Goal: Information Seeking & Learning: Learn about a topic

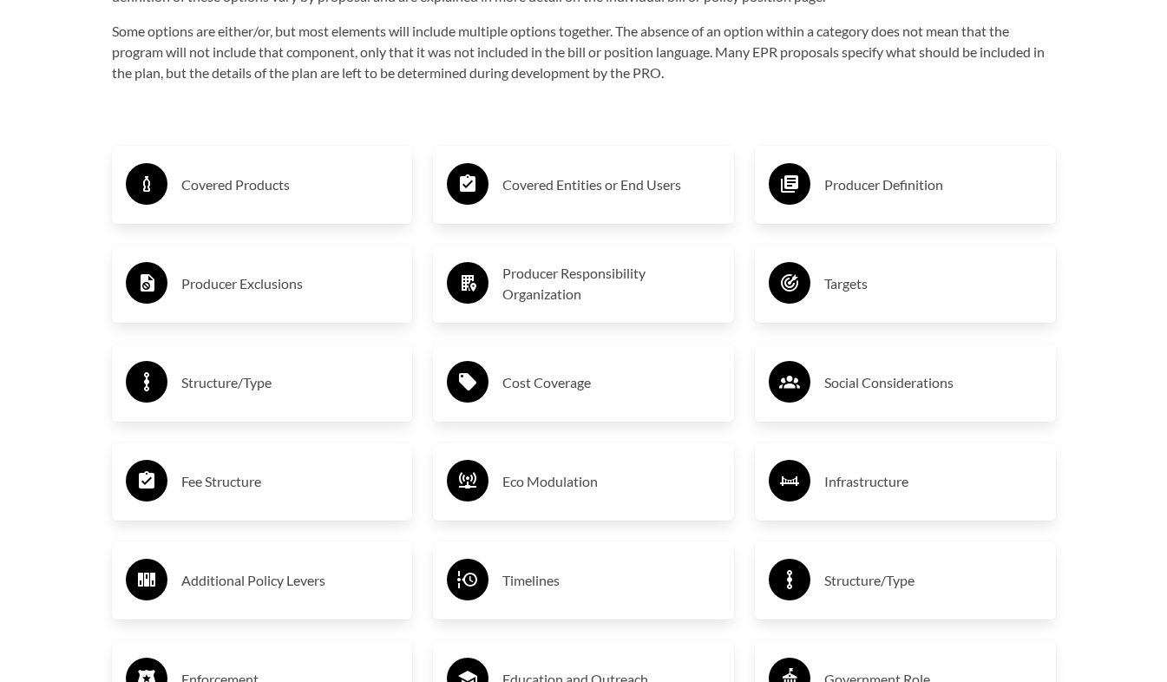
scroll to position [2745, 0]
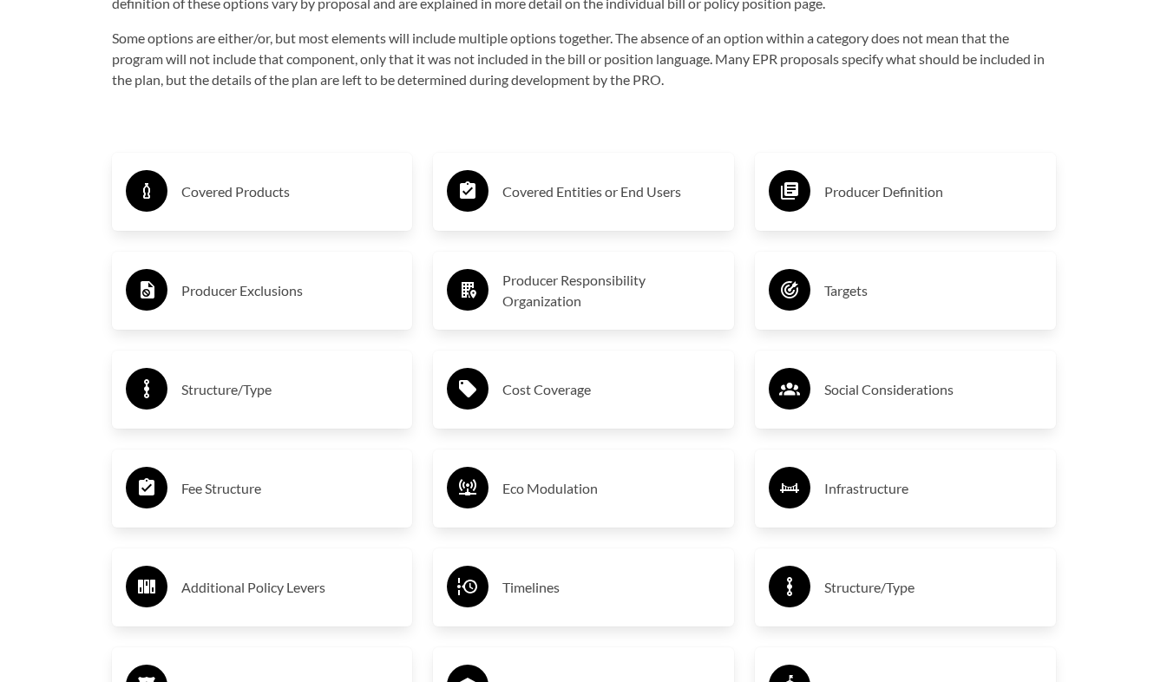
click at [255, 202] on h3 "Covered Products" at bounding box center [290, 192] width 218 height 28
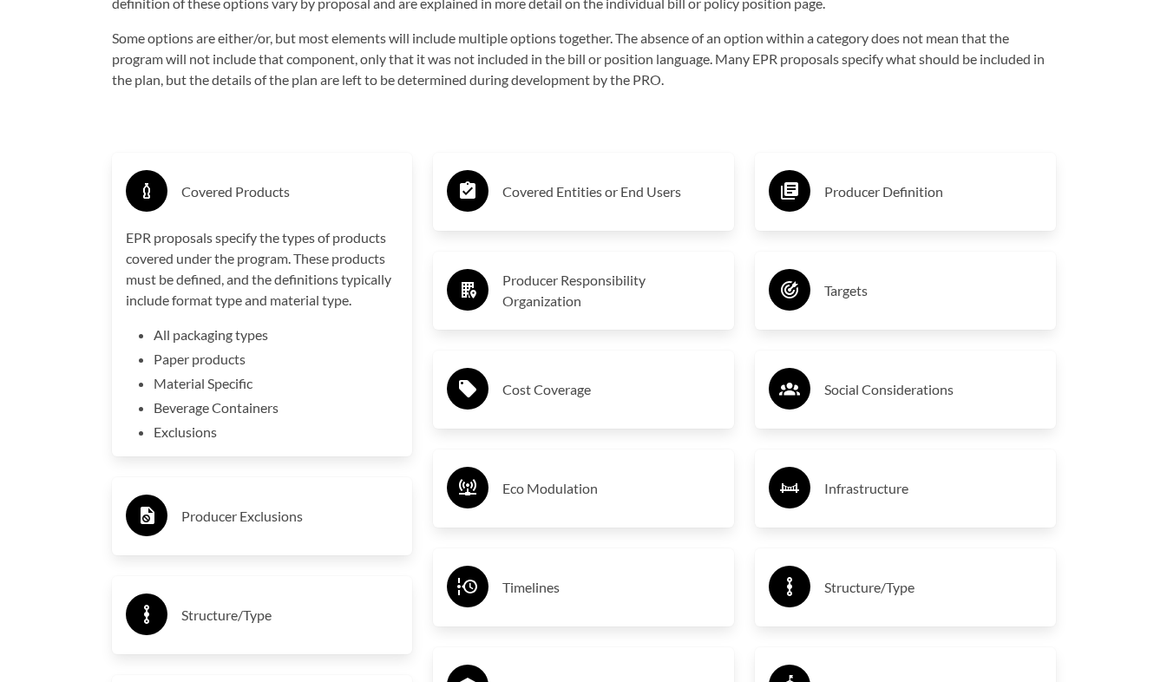
click at [659, 203] on h3 "Covered Entities or End Users" at bounding box center [611, 192] width 218 height 28
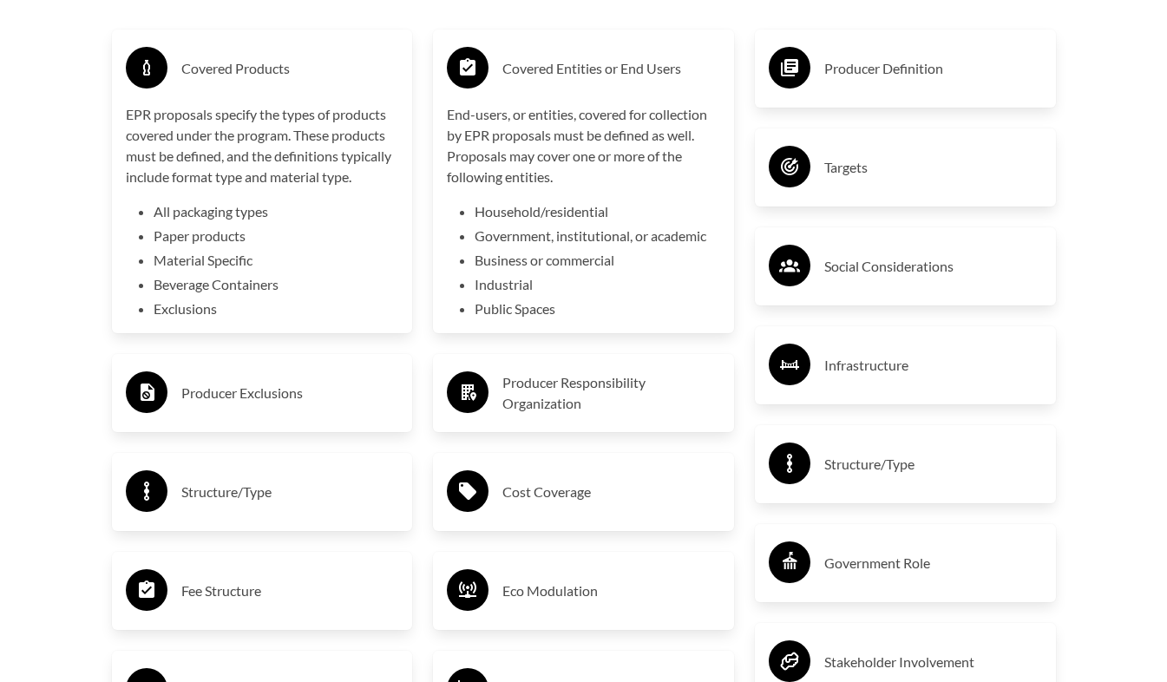
scroll to position [2887, 0]
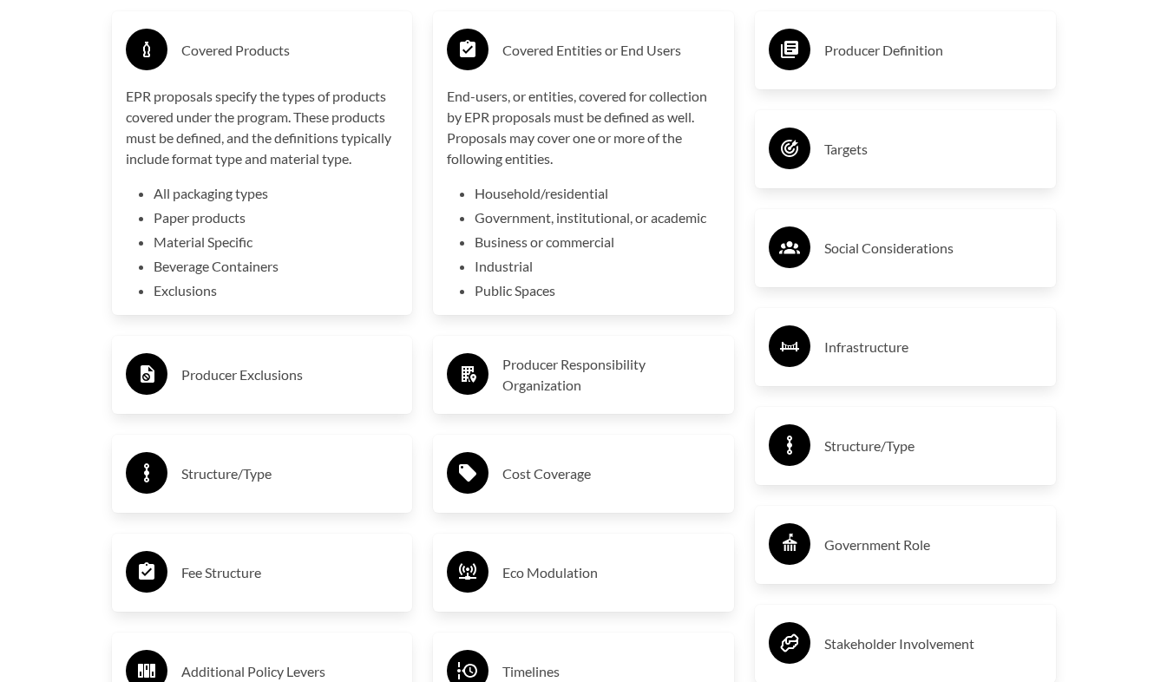
click at [918, 141] on h3 "Targets" at bounding box center [933, 149] width 218 height 28
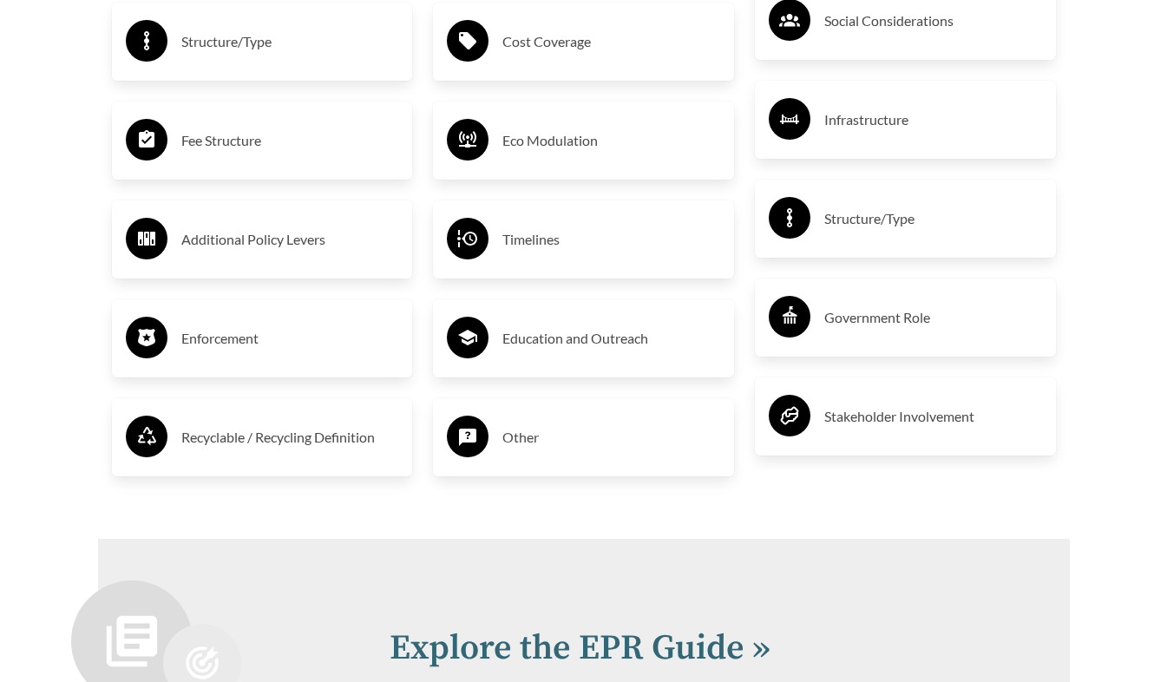
scroll to position [3319, 0]
click at [648, 329] on h3 "Education and Outreach" at bounding box center [611, 338] width 218 height 28
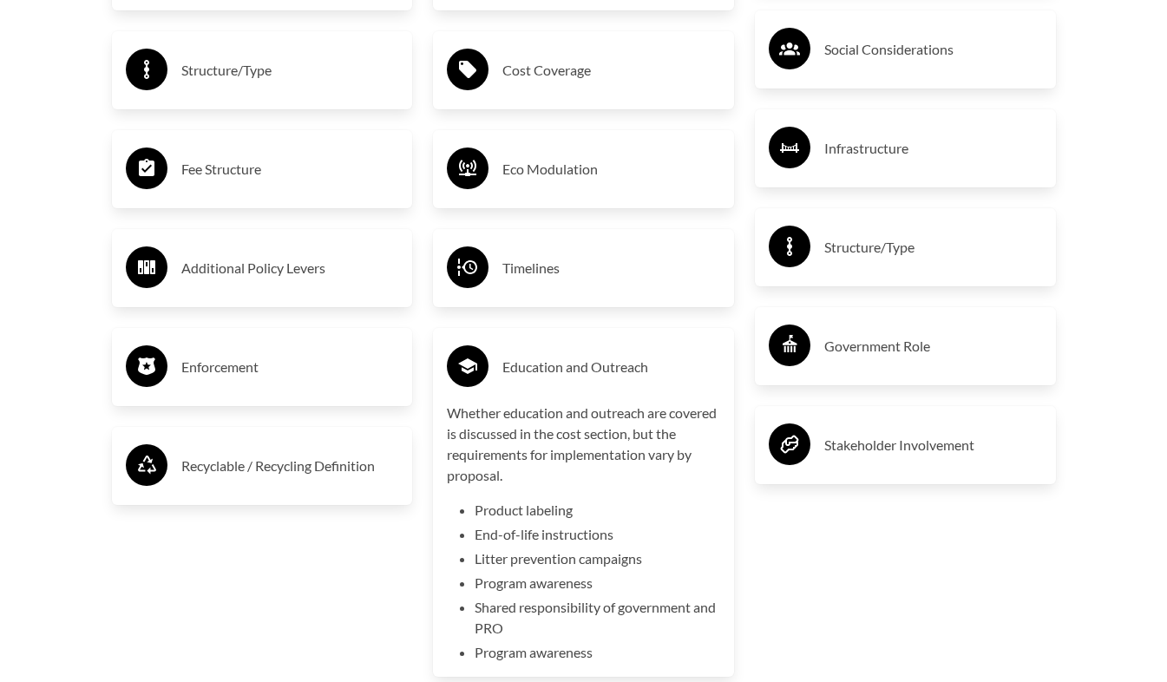
scroll to position [3269, 0]
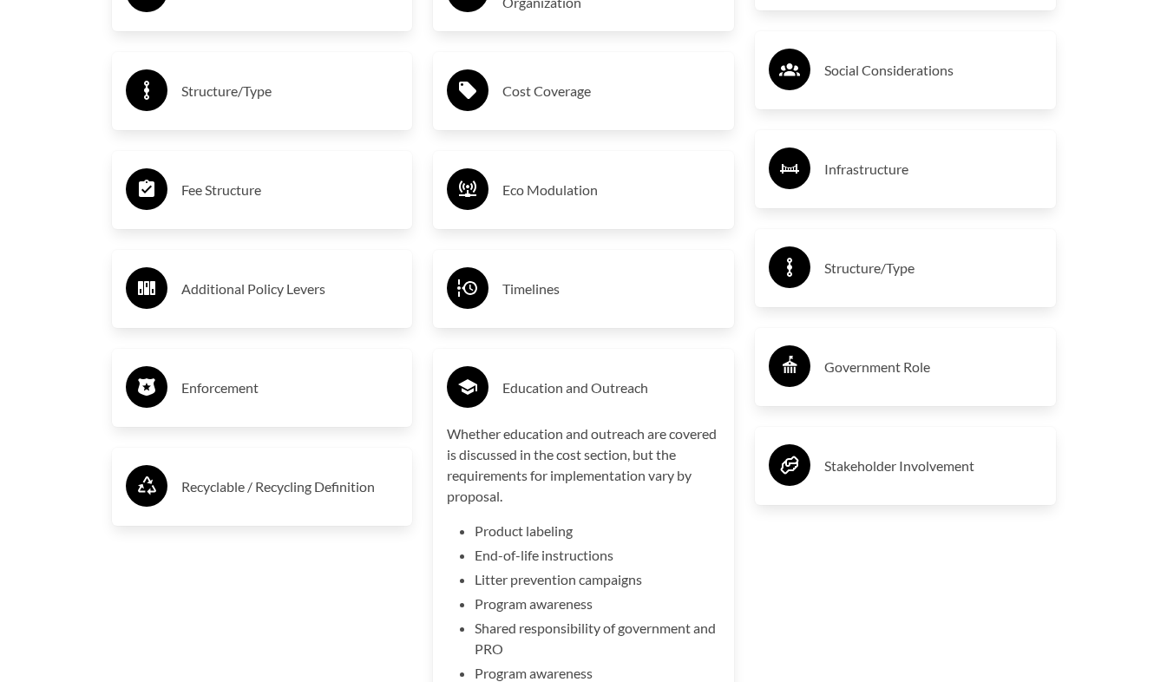
click at [668, 285] on h3 "Timelines" at bounding box center [611, 289] width 218 height 28
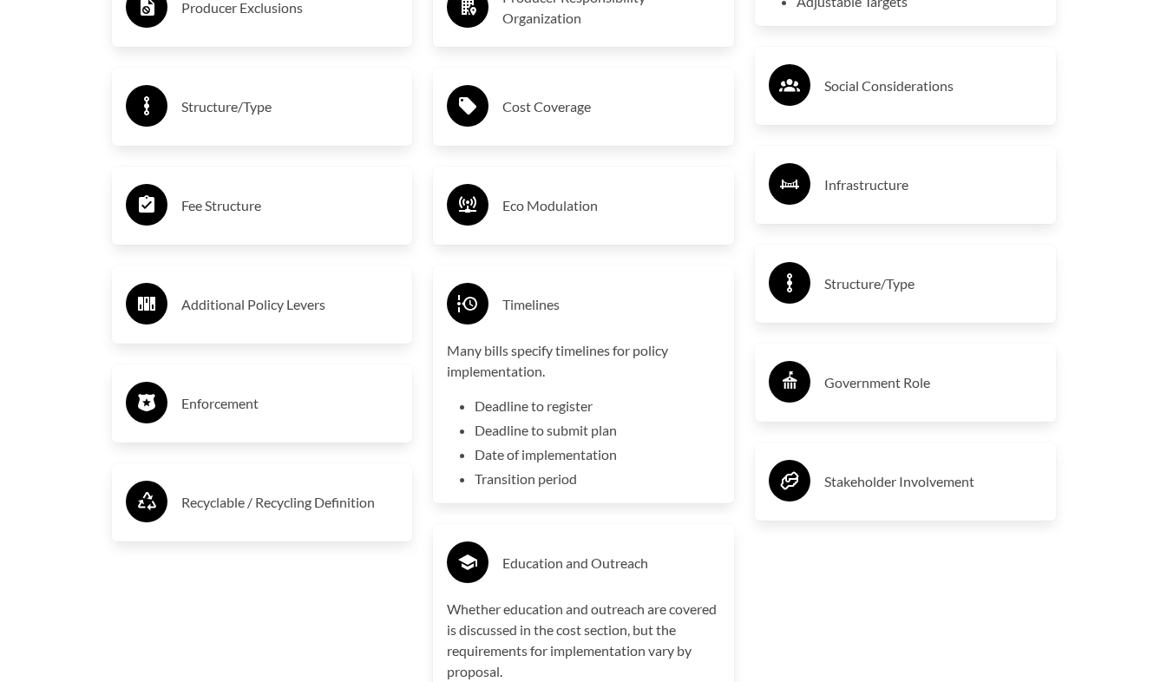
scroll to position [3251, 0]
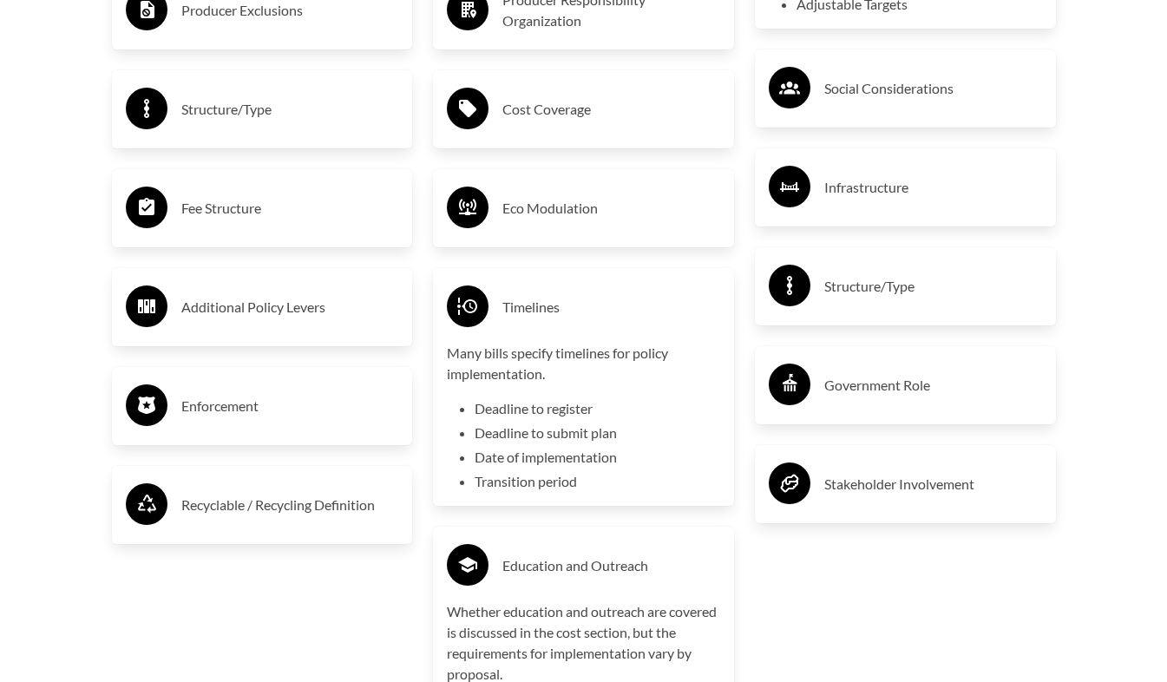
click at [662, 198] on h3 "Eco Modulation" at bounding box center [611, 208] width 218 height 28
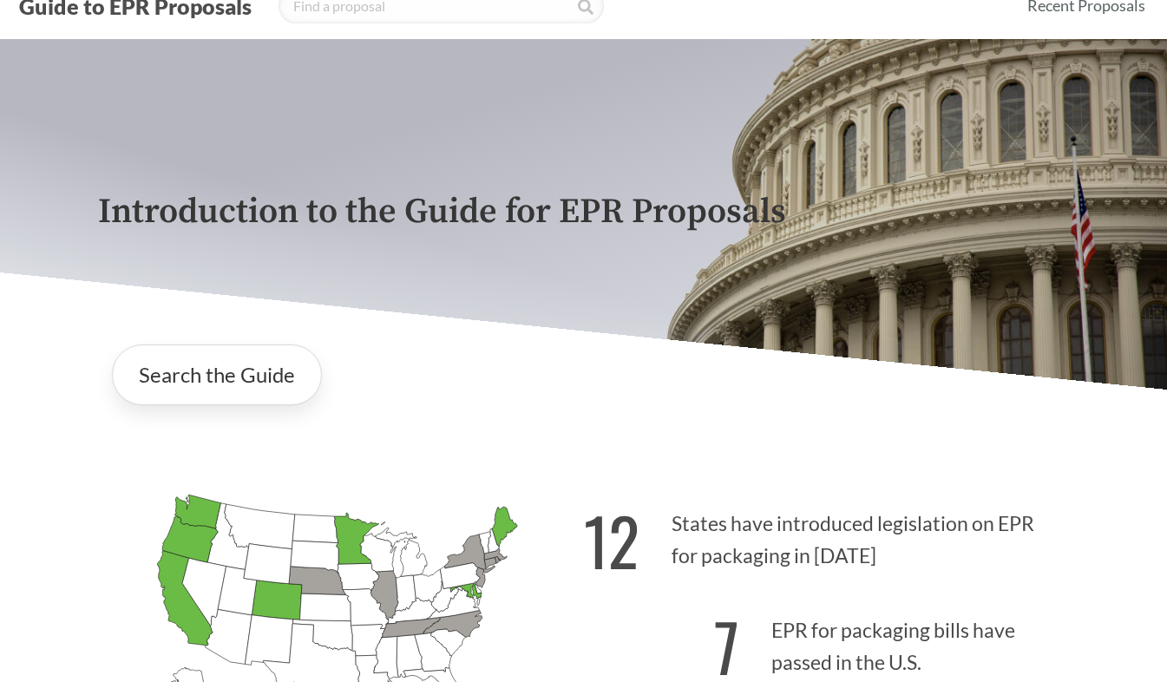
scroll to position [0, 0]
